Goal: Find specific page/section: Find specific page/section

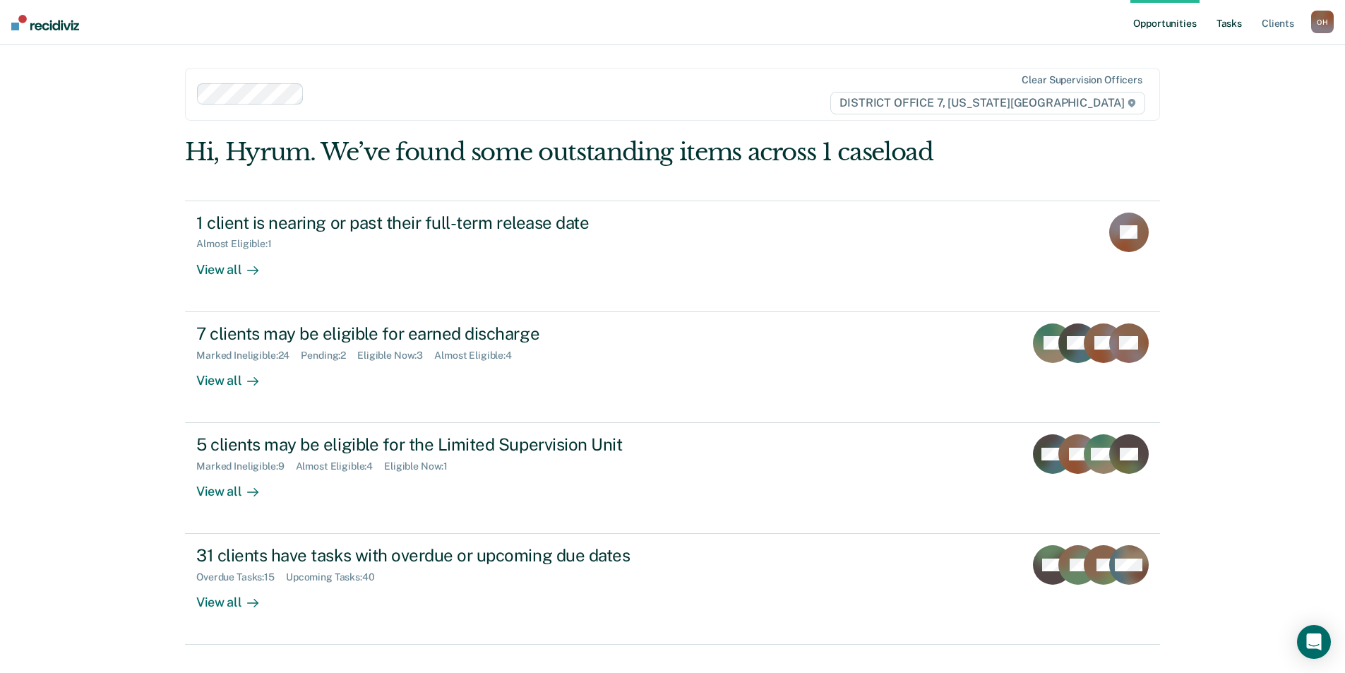
click at [1225, 25] on link "Tasks" at bounding box center [1228, 22] width 31 height 45
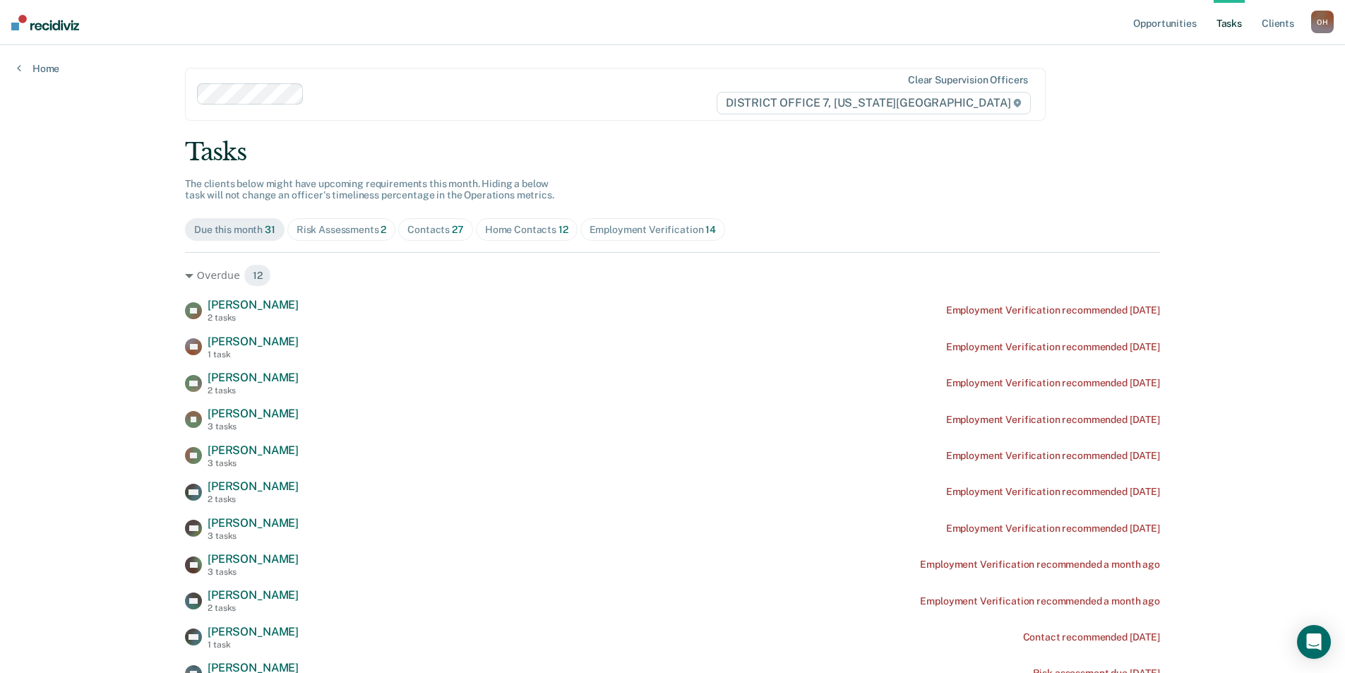
click at [364, 230] on div "Risk Assessments 2" at bounding box center [341, 230] width 90 height 12
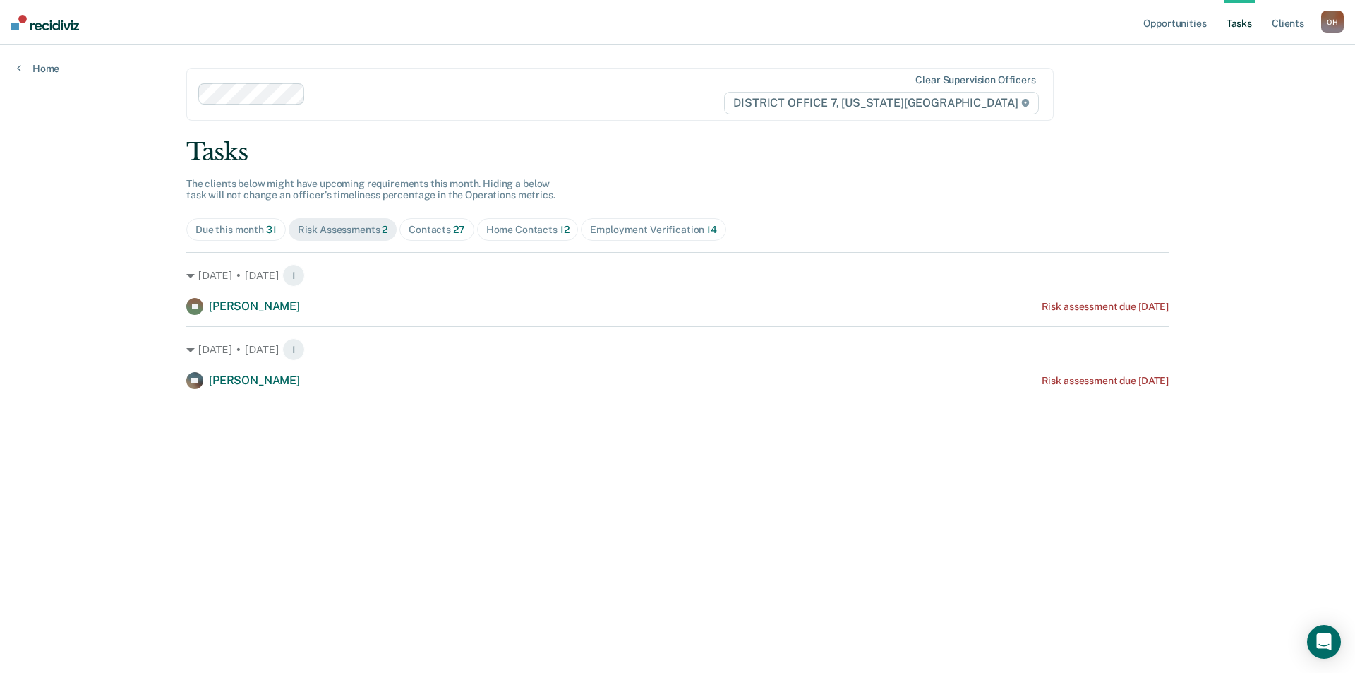
click at [457, 229] on span "27" at bounding box center [459, 229] width 12 height 11
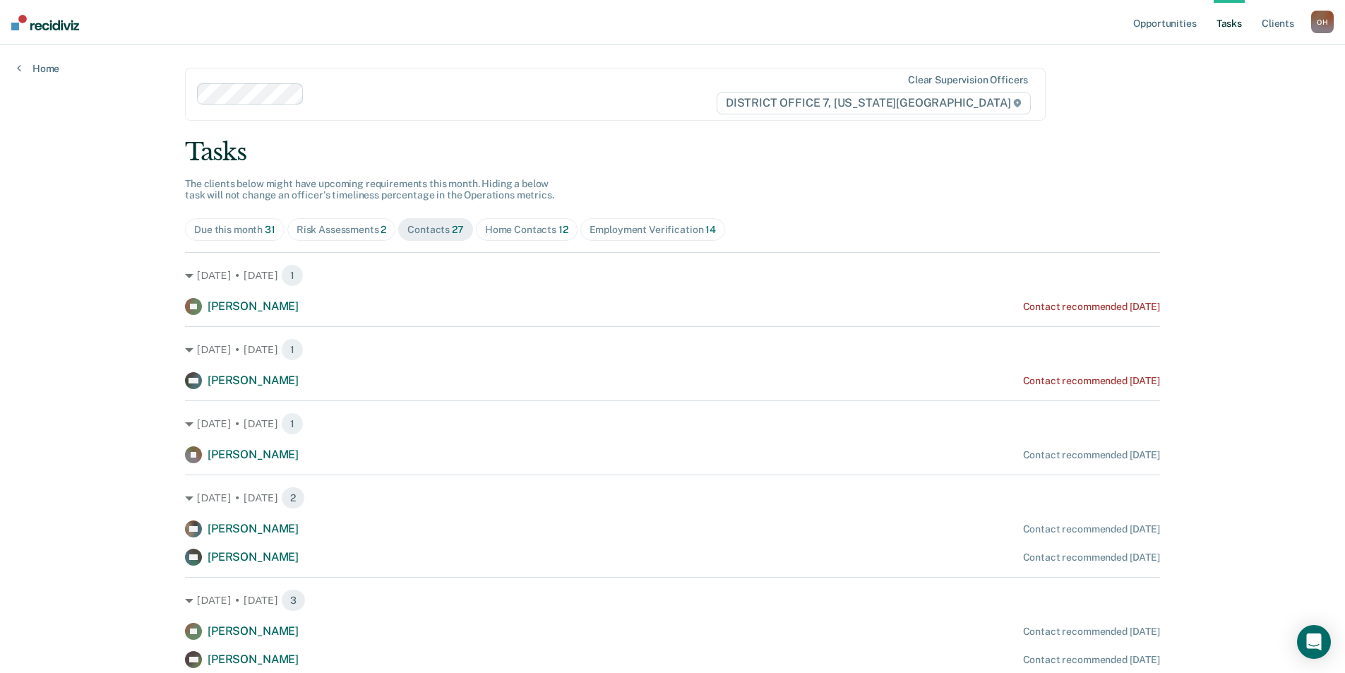
click at [485, 229] on div "Home Contacts 12" at bounding box center [526, 230] width 83 height 12
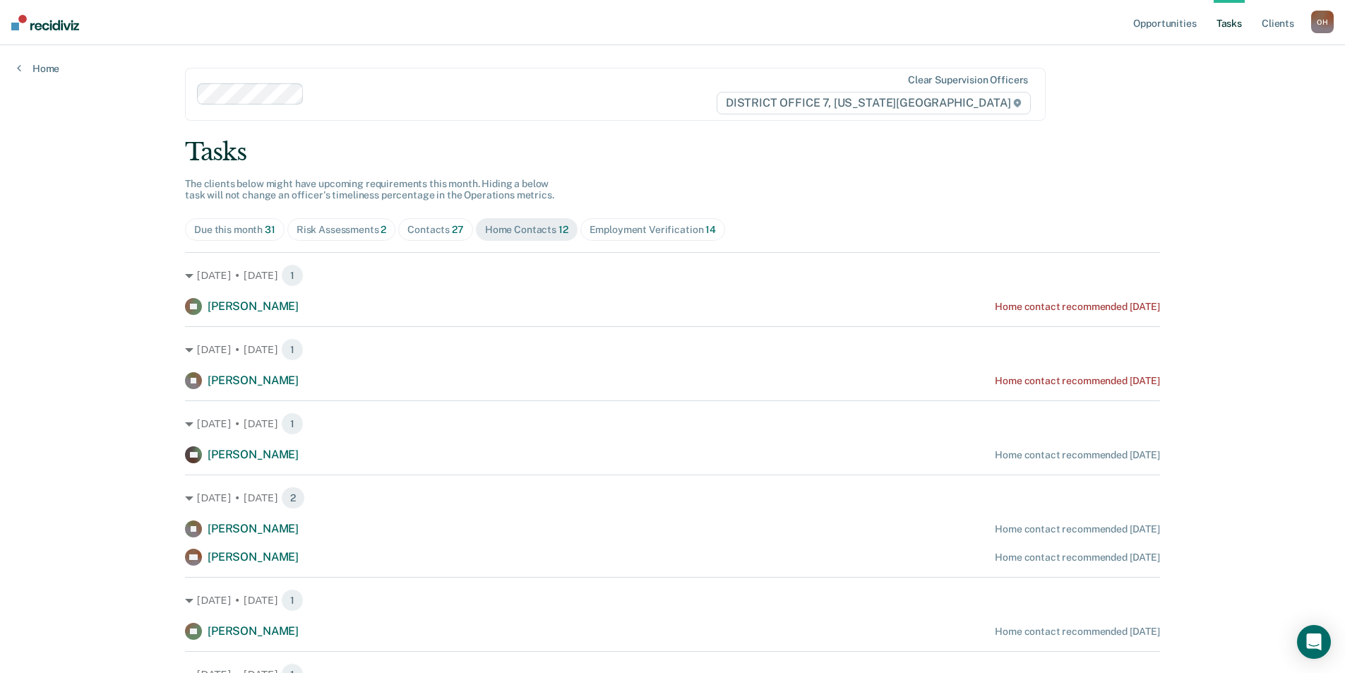
click at [658, 215] on div "Tasks The clients below might have upcoming requirements this month. Hiding a b…" at bounding box center [672, 542] width 975 height 809
click at [652, 220] on span "Employment Verification 14" at bounding box center [652, 229] width 145 height 23
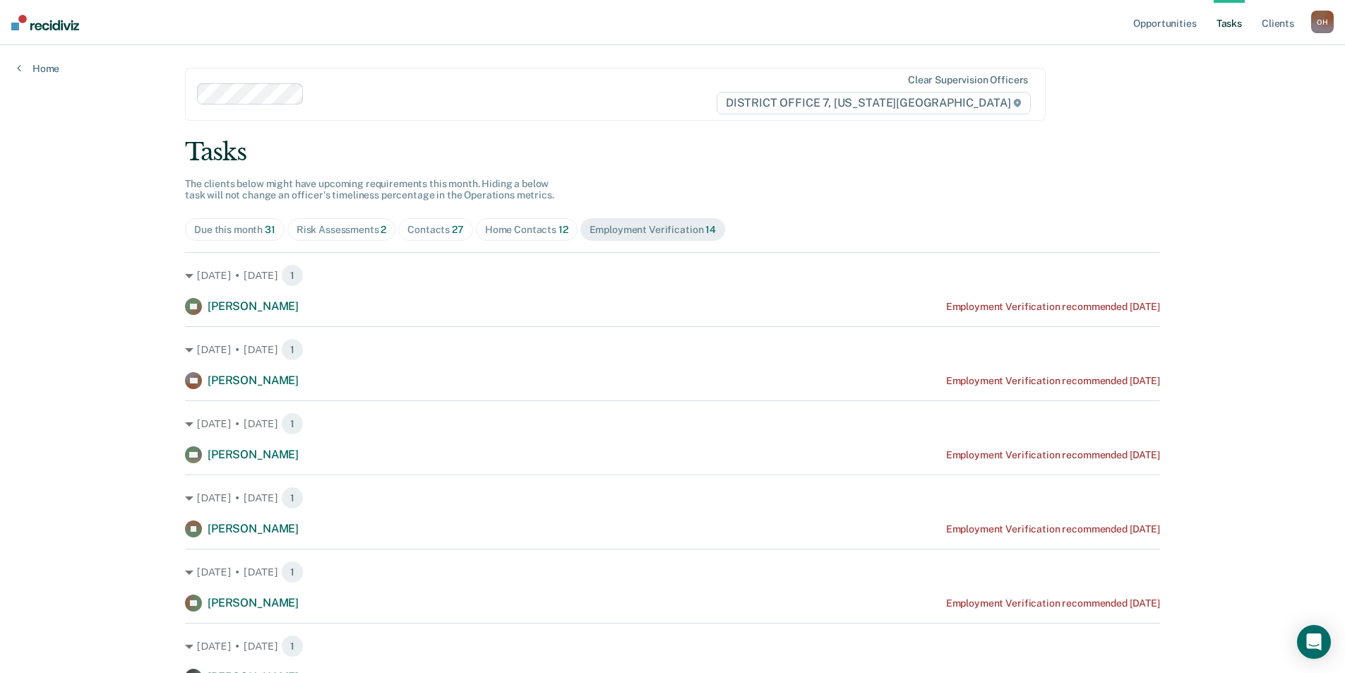
click at [464, 229] on span "Contacts 27" at bounding box center [435, 229] width 75 height 23
